Goal: Check status: Check status

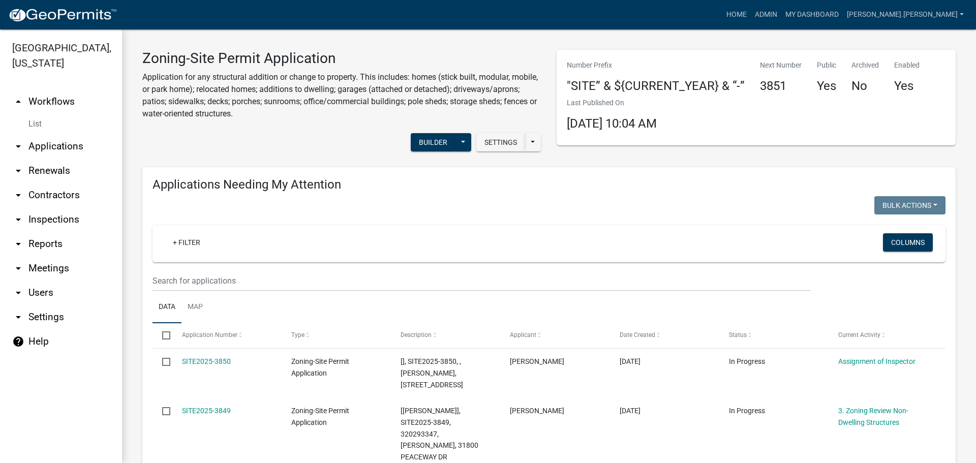
scroll to position [840, 0]
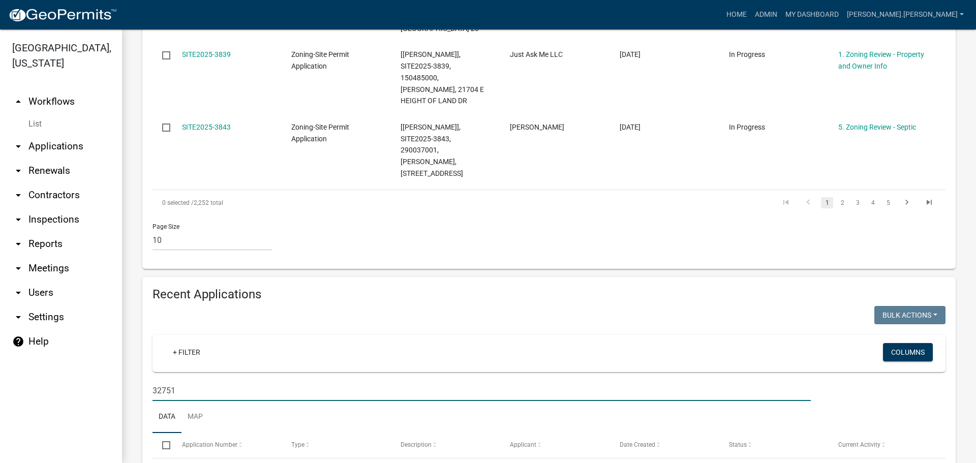
drag, startPoint x: 277, startPoint y: 273, endPoint x: 74, endPoint y: 268, distance: 203.3
click at [74, 269] on div "Becker County, Minnesota arrow_drop_up Workflows List arrow_drop_down Applicati…" at bounding box center [488, 245] width 976 height 433
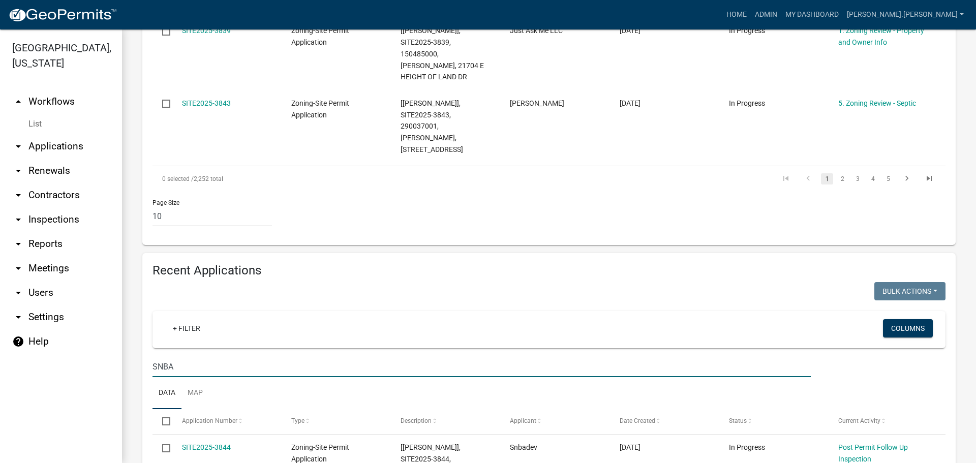
type input "SNBA"
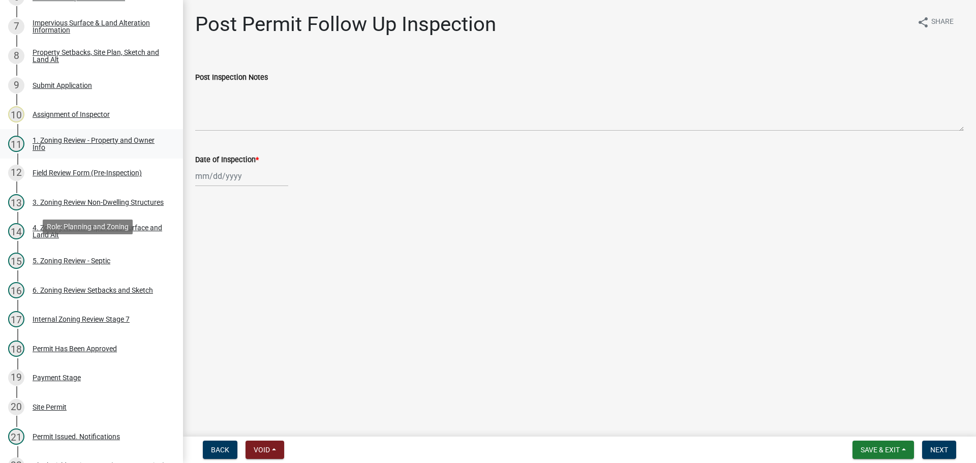
scroll to position [305, 0]
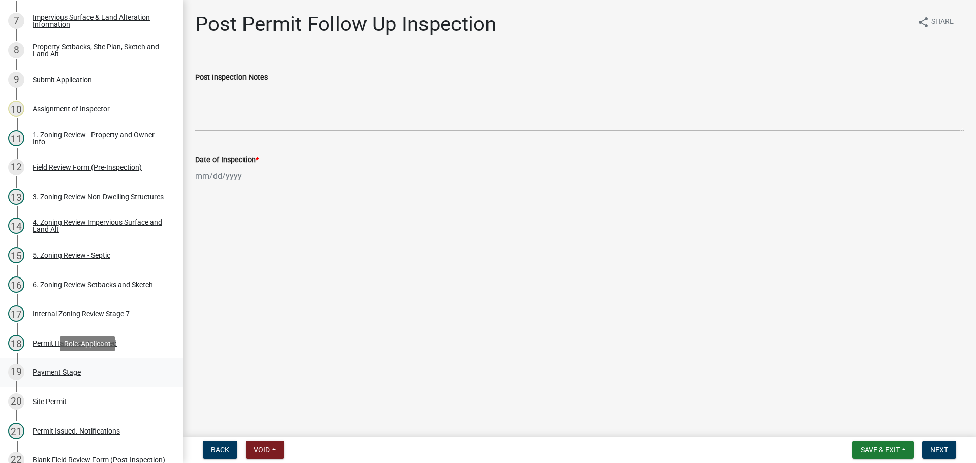
click at [67, 371] on div "Payment Stage" at bounding box center [57, 371] width 48 height 7
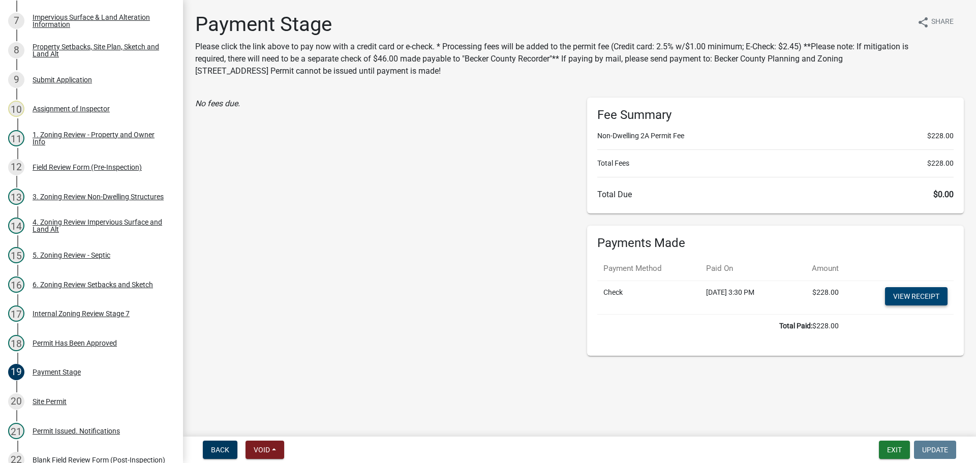
click at [905, 293] on link "View receipt" at bounding box center [916, 296] width 63 height 18
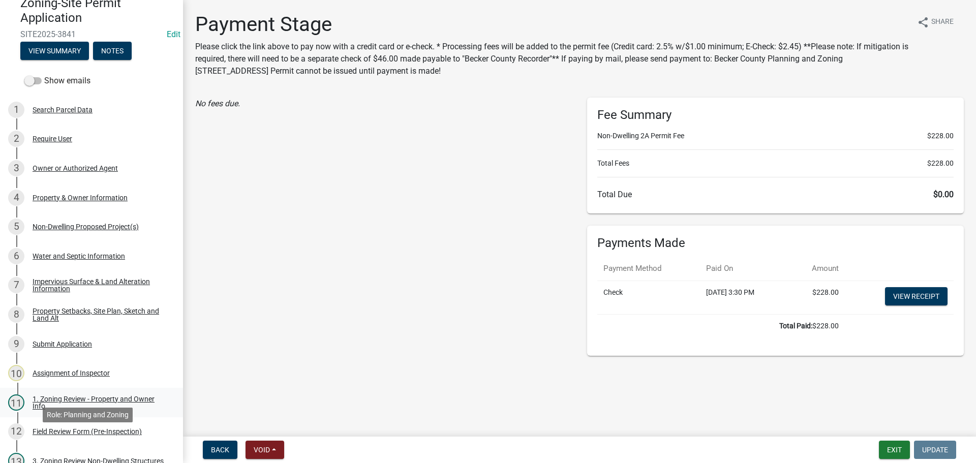
scroll to position [0, 0]
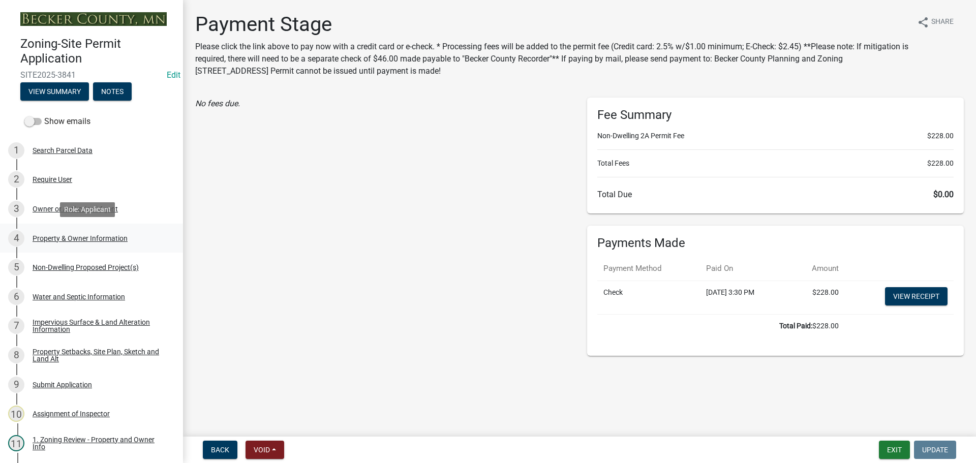
click at [99, 236] on div "Property & Owner Information" at bounding box center [80, 238] width 95 height 7
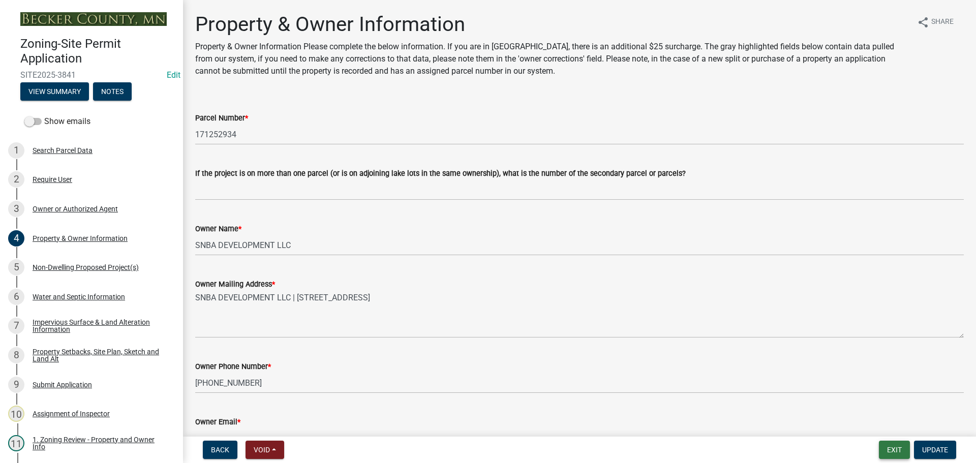
drag, startPoint x: 878, startPoint y: 338, endPoint x: 894, endPoint y: 451, distance: 114.5
click at [894, 451] on button "Exit" at bounding box center [894, 450] width 31 height 18
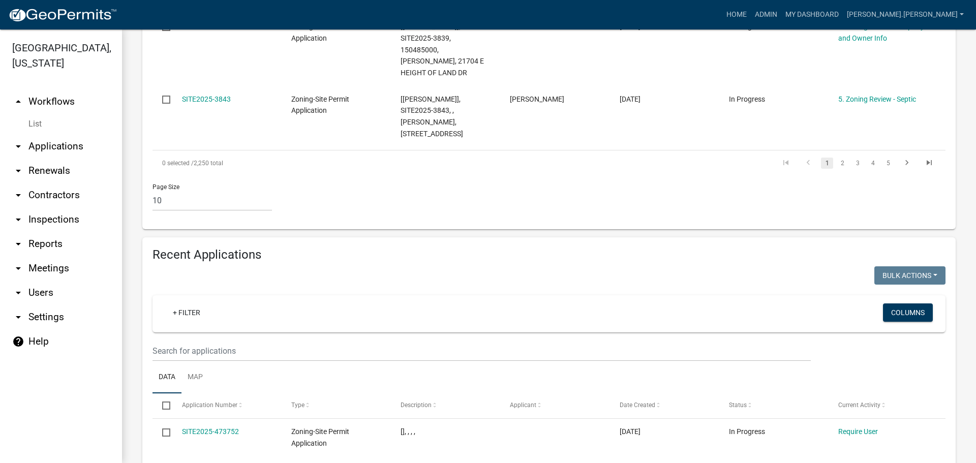
scroll to position [864, 0]
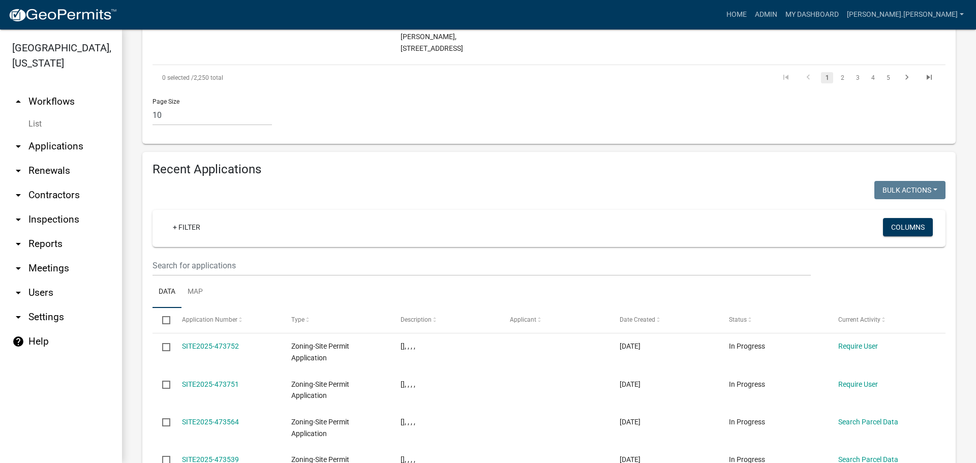
scroll to position [965, 0]
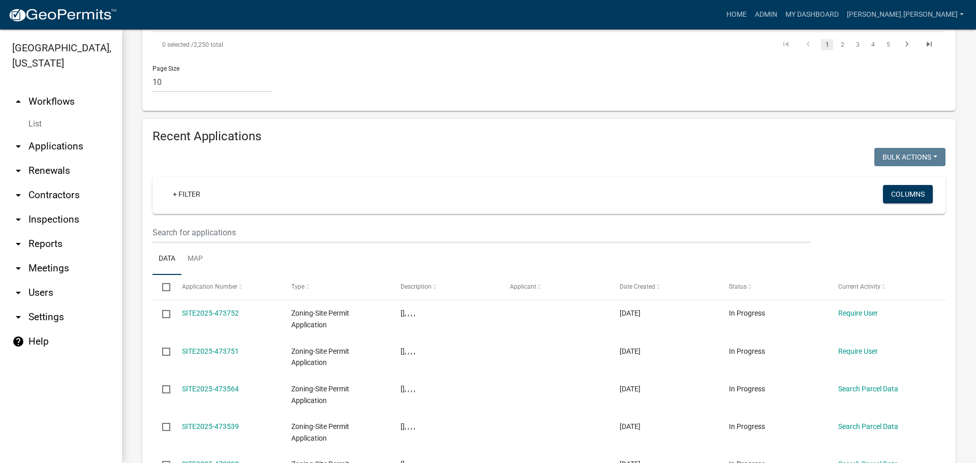
scroll to position [1016, 0]
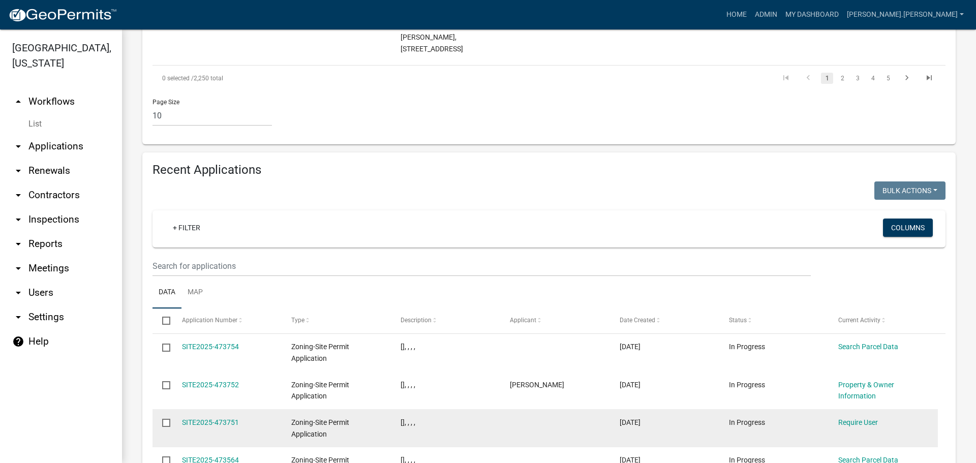
scroll to position [965, 0]
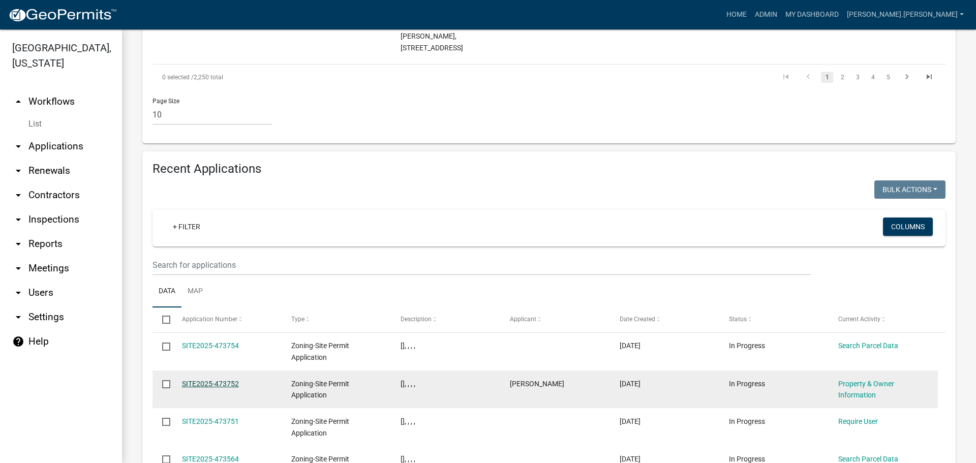
click at [231, 380] on link "SITE2025-473752" at bounding box center [210, 384] width 57 height 8
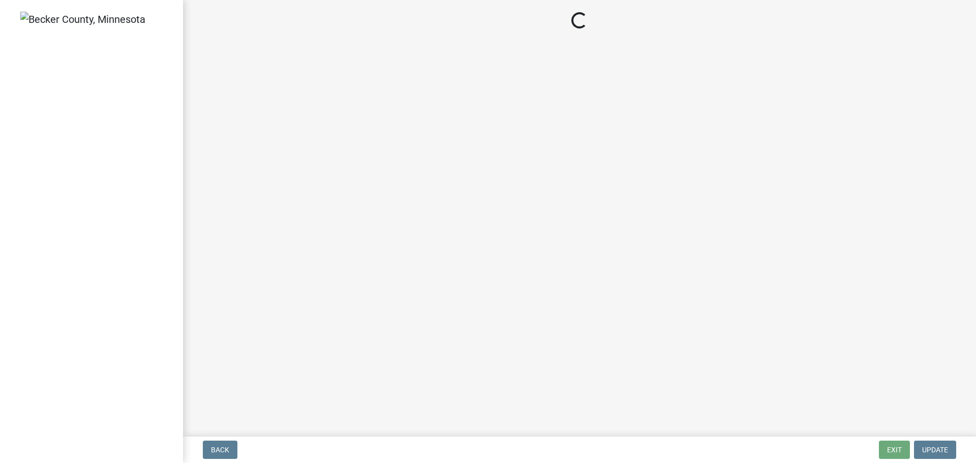
select select "2da4ad59-79e4-4897-a878-b9bb9cb10a27"
select select "9bce286e-d536-49ff-bab3-4b7d67f0814c"
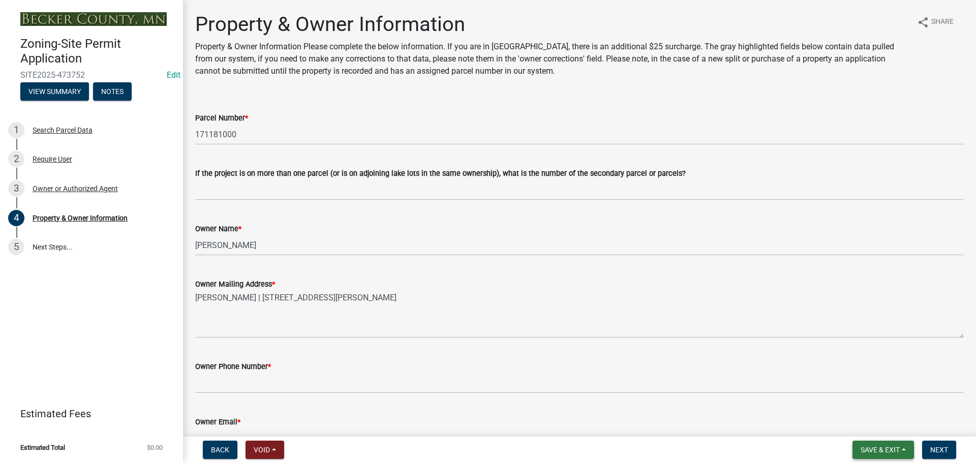
click at [876, 451] on span "Save & Exit" at bounding box center [879, 450] width 39 height 8
click at [865, 417] on button "Save & Exit" at bounding box center [872, 423] width 81 height 24
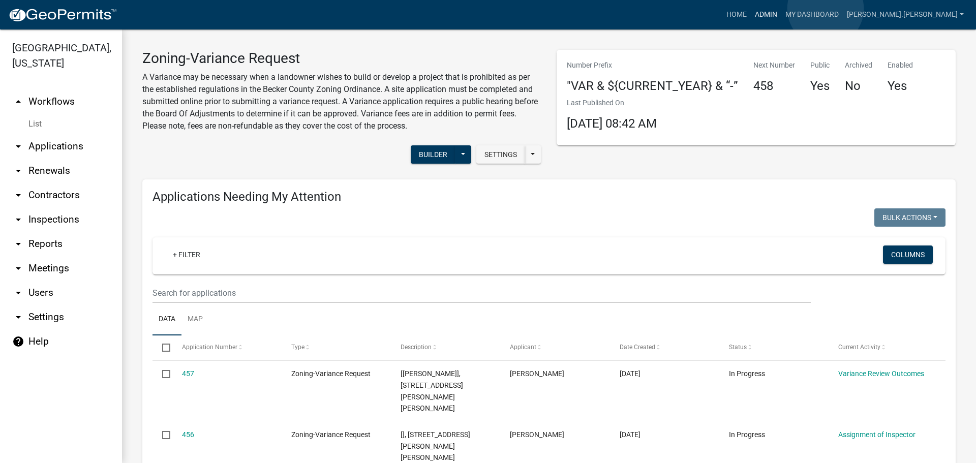
click at [781, 9] on link "Admin" at bounding box center [766, 14] width 30 height 19
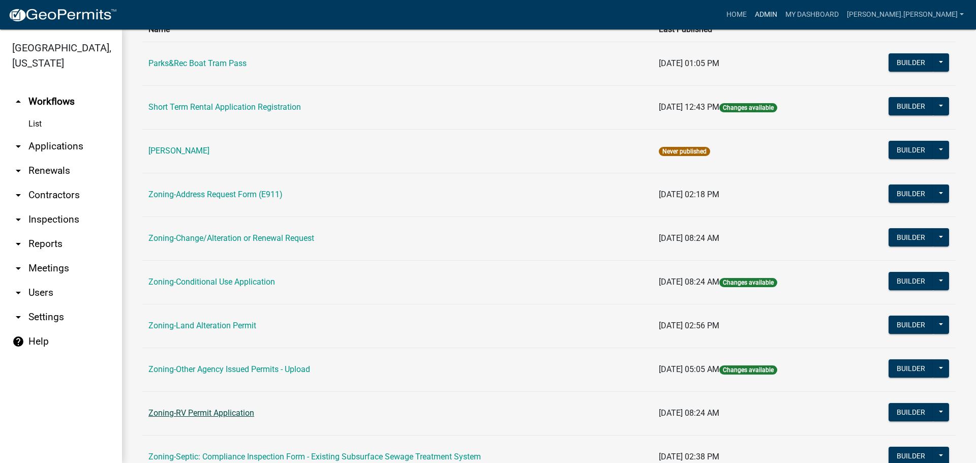
scroll to position [254, 0]
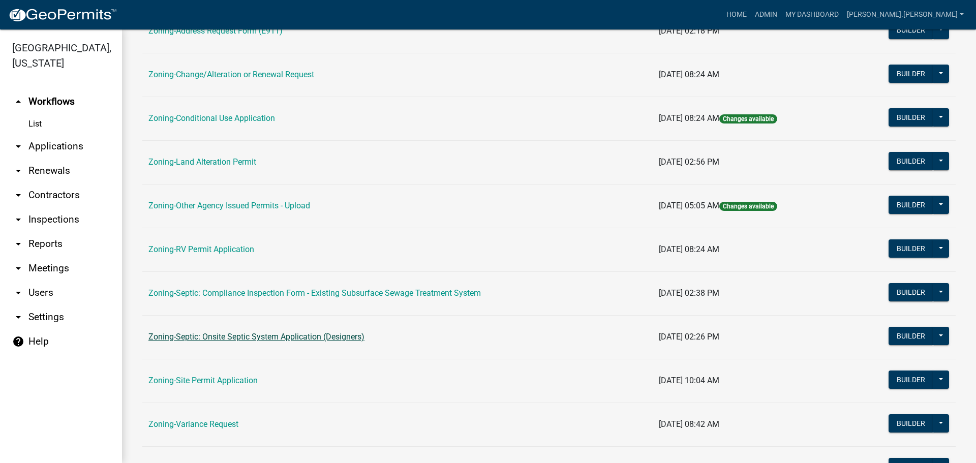
click at [252, 335] on link "Zoning-Septic: Onsite Septic System Application (Designers)" at bounding box center [256, 337] width 216 height 10
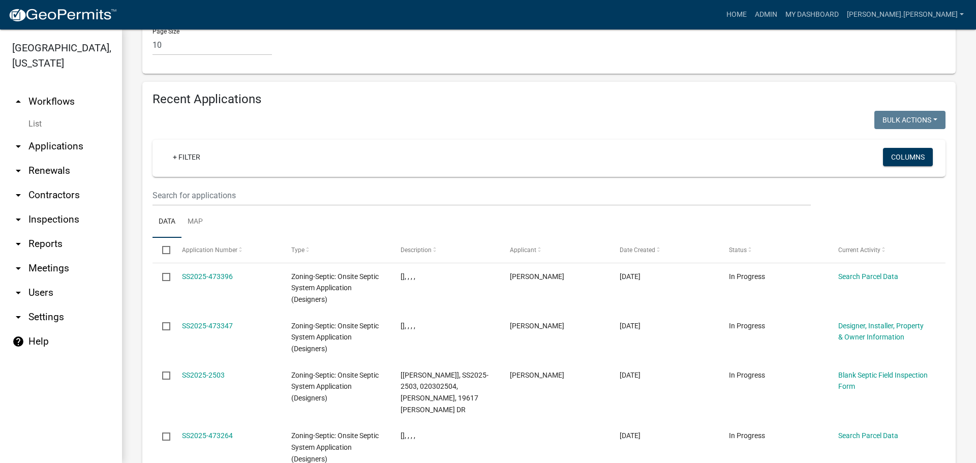
scroll to position [965, 0]
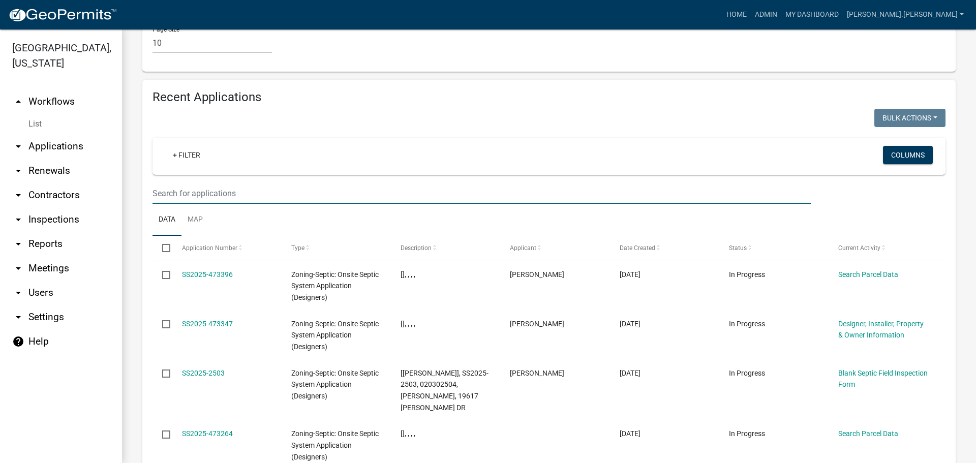
click at [230, 183] on input "text" at bounding box center [481, 193] width 658 height 21
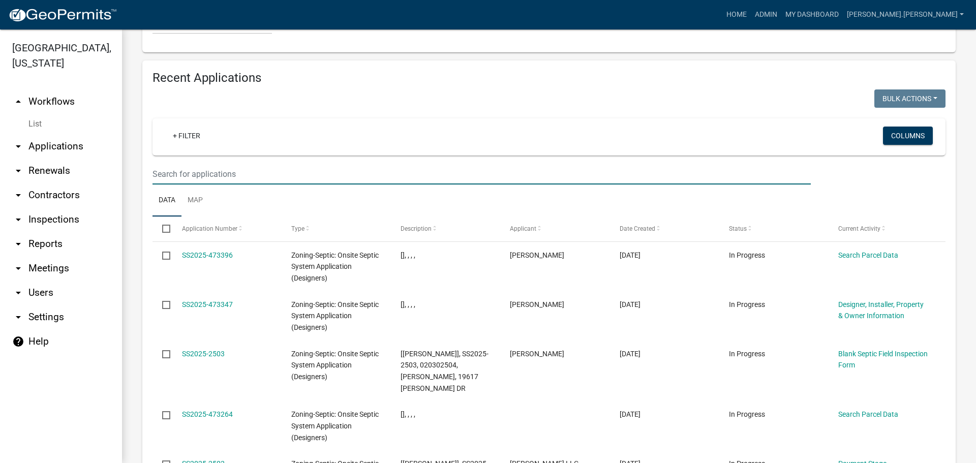
scroll to position [886, 0]
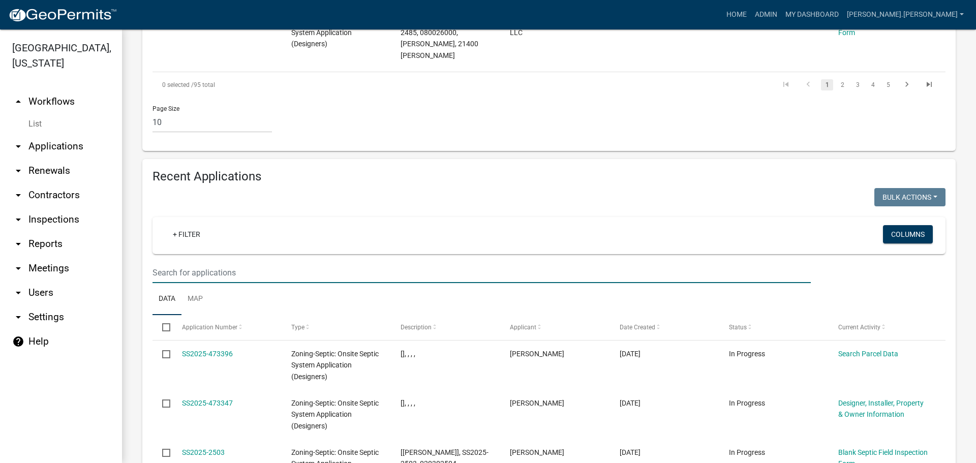
click at [309, 262] on input "text" at bounding box center [481, 272] width 658 height 21
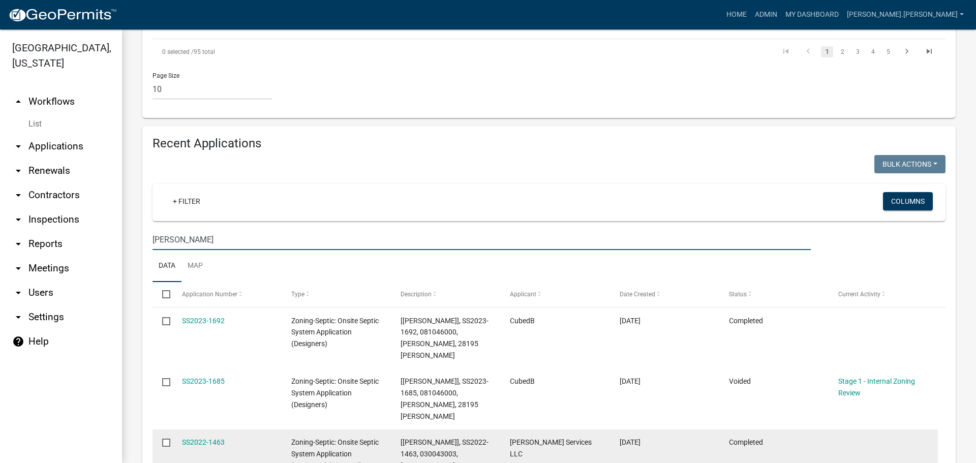
scroll to position [937, 0]
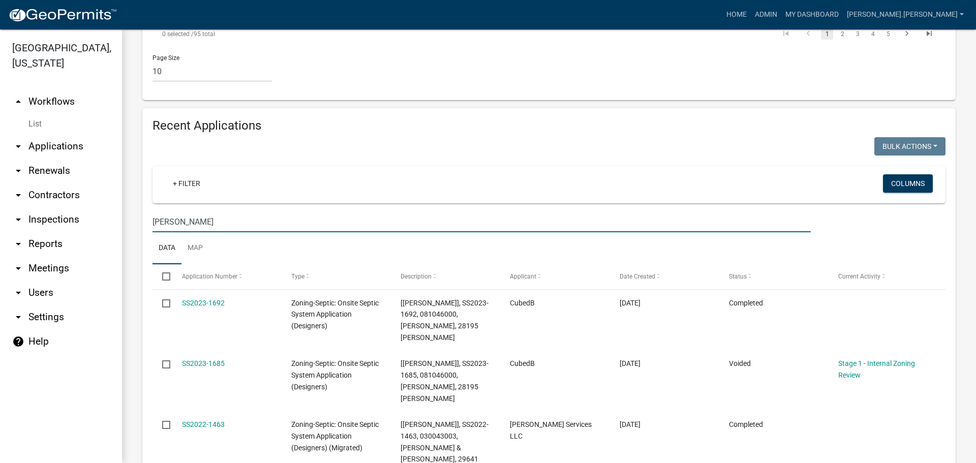
drag, startPoint x: 164, startPoint y: 163, endPoint x: 105, endPoint y: 160, distance: 58.5
click at [105, 160] on div "Becker County, Minnesota arrow_drop_up Workflows List arrow_drop_down Applicati…" at bounding box center [488, 245] width 976 height 433
type input "l"
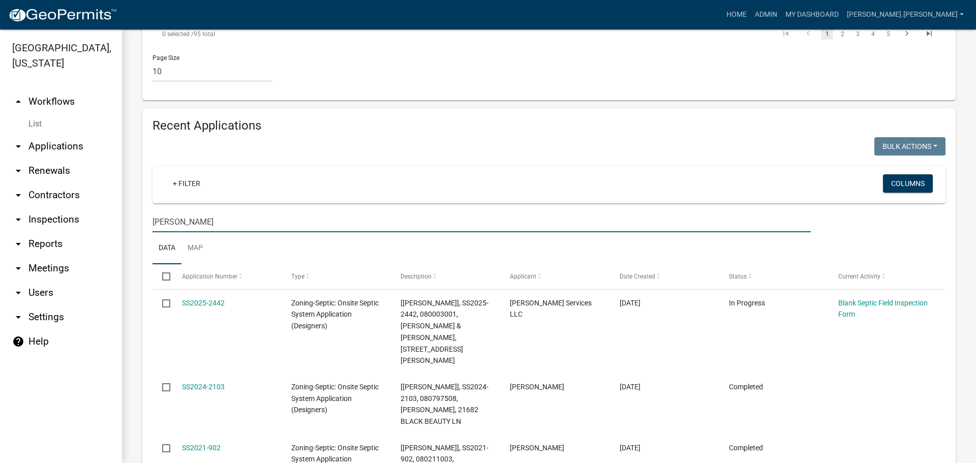
type input "klein"
